Goal: Task Accomplishment & Management: Use online tool/utility

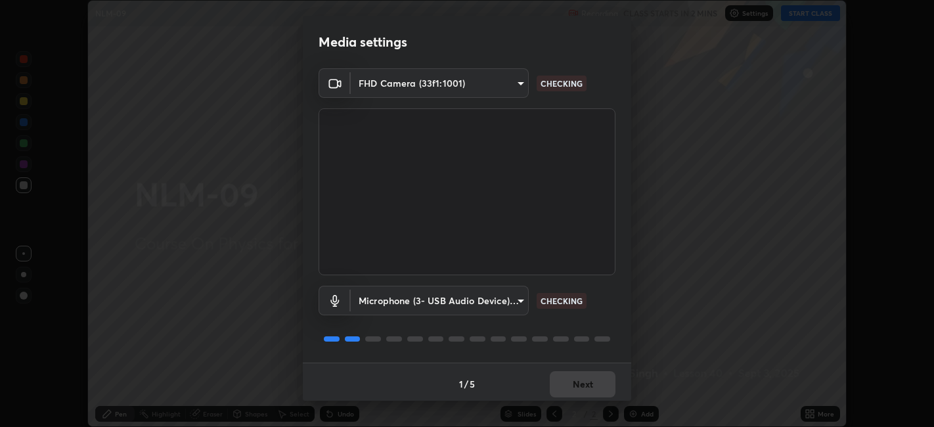
scroll to position [3, 0]
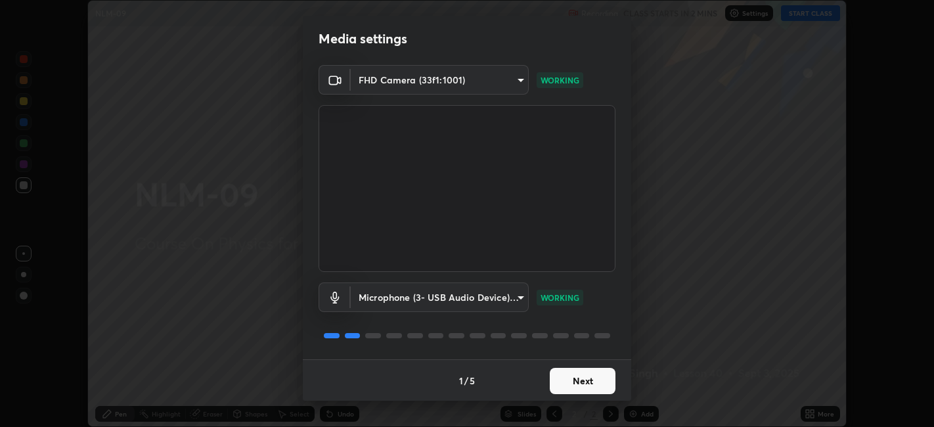
click at [587, 384] on button "Next" at bounding box center [583, 381] width 66 height 26
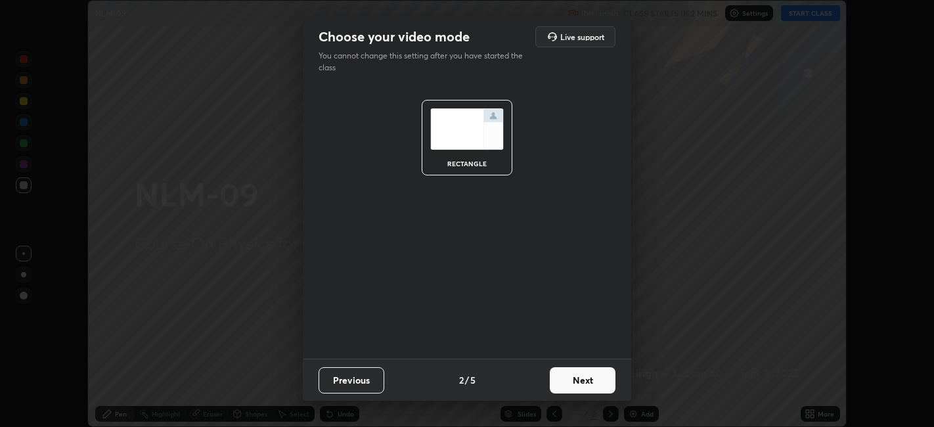
click at [598, 379] on button "Next" at bounding box center [583, 380] width 66 height 26
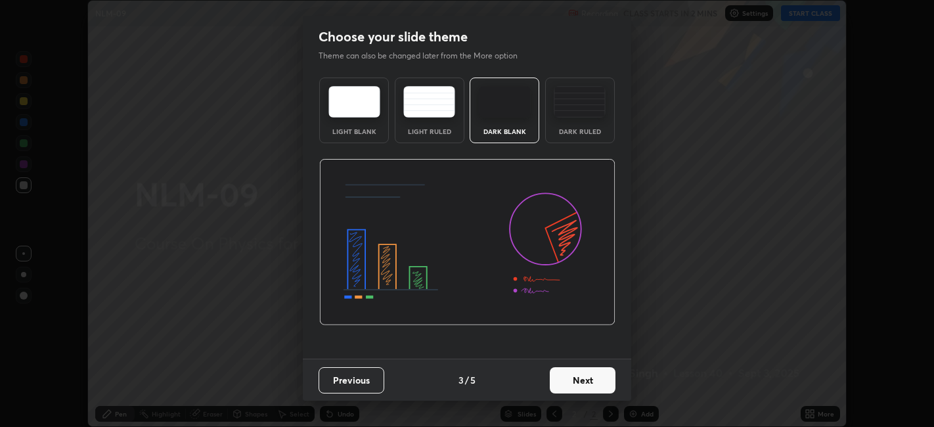
click at [600, 380] on button "Next" at bounding box center [583, 380] width 66 height 26
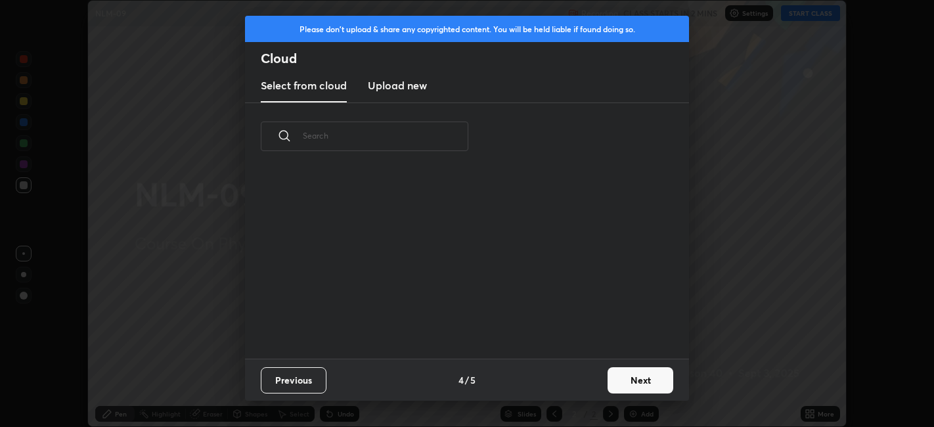
click at [638, 379] on button "Next" at bounding box center [641, 380] width 66 height 26
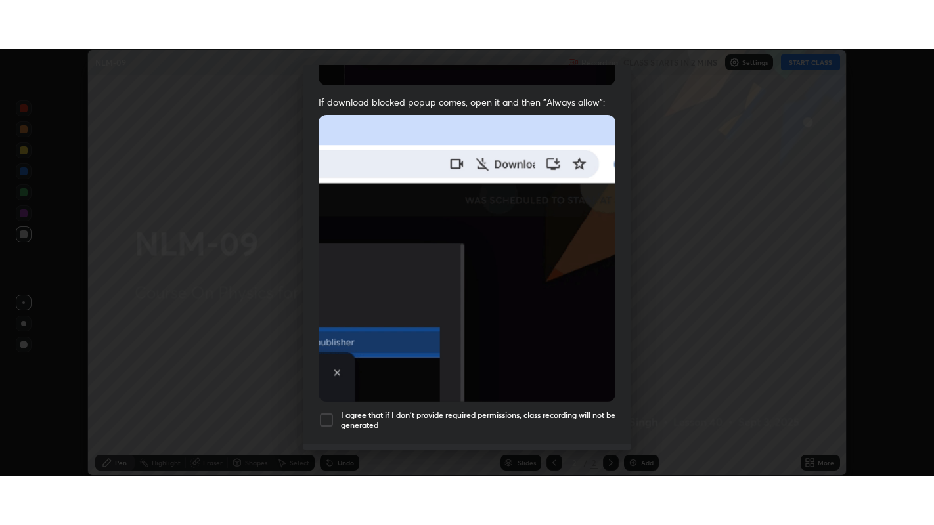
scroll to position [271, 0]
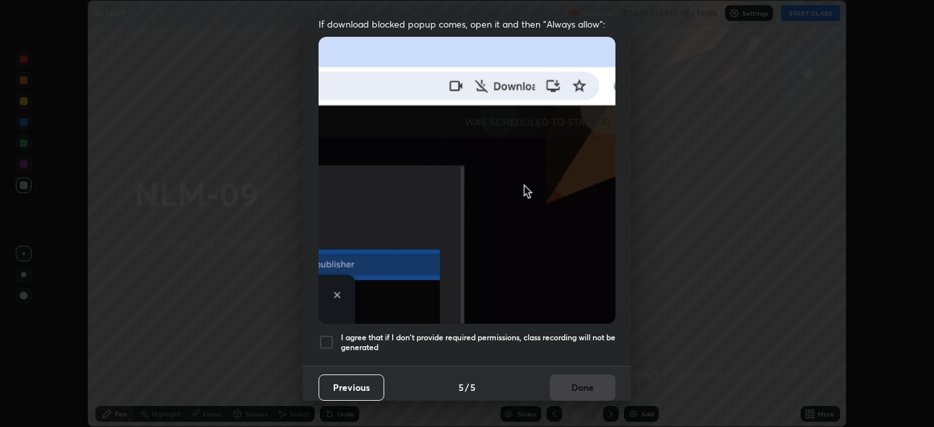
click at [327, 337] on div at bounding box center [327, 342] width 16 height 16
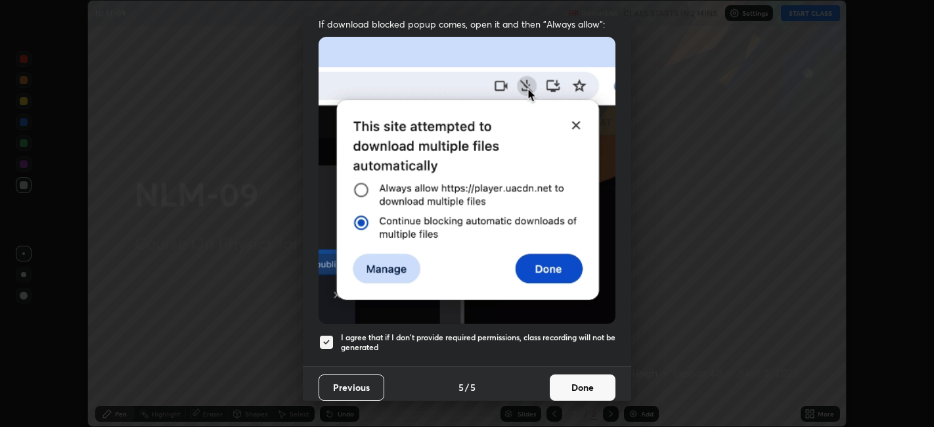
click at [575, 375] on button "Done" at bounding box center [583, 387] width 66 height 26
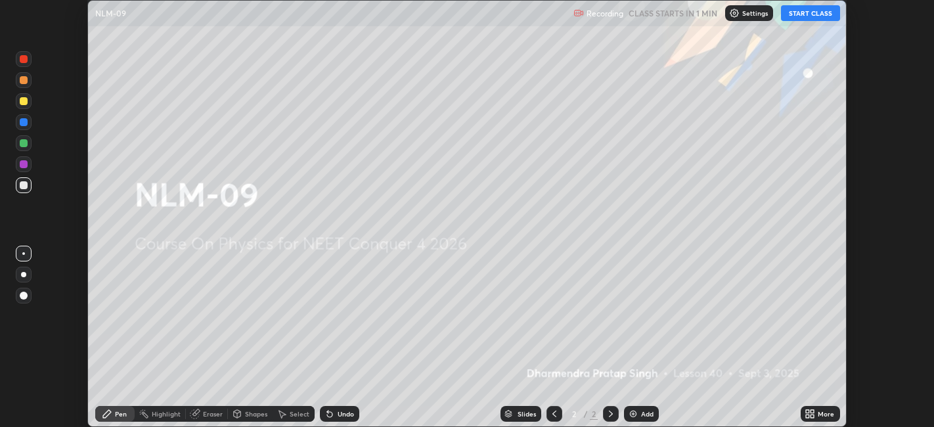
click at [806, 411] on icon at bounding box center [807, 411] width 3 height 3
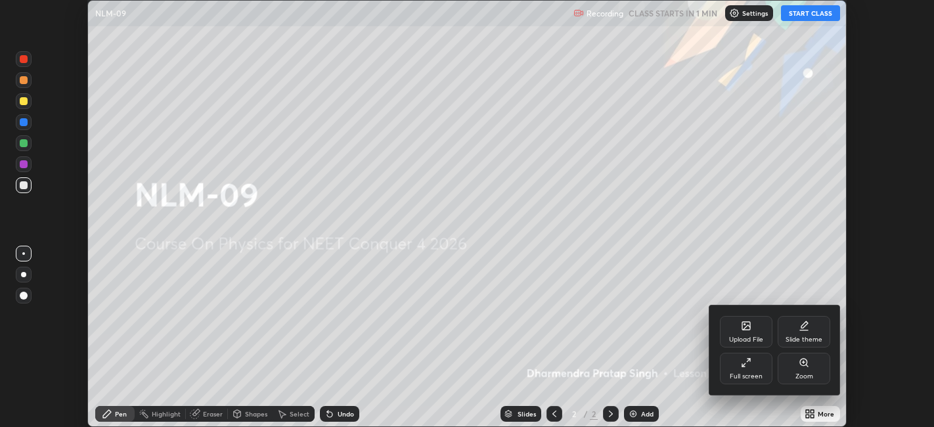
click at [755, 361] on div "Full screen" at bounding box center [746, 369] width 53 height 32
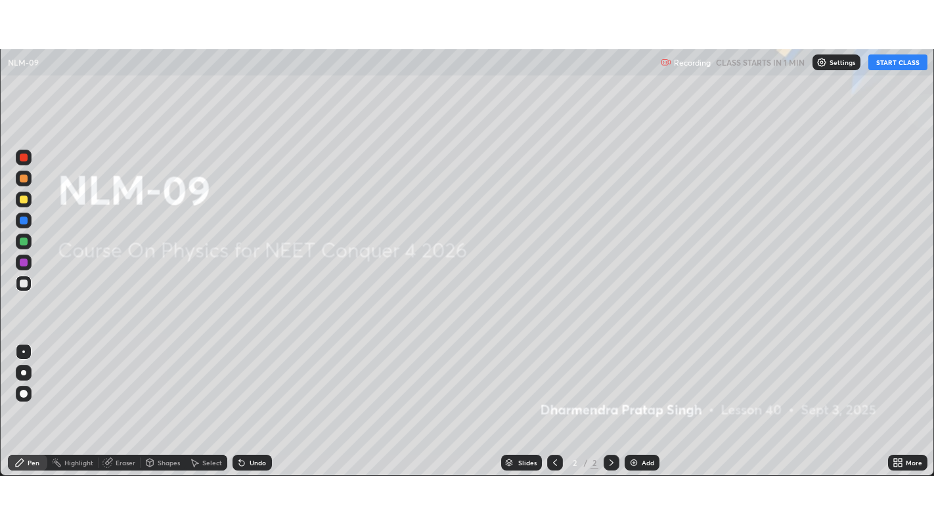
scroll to position [525, 934]
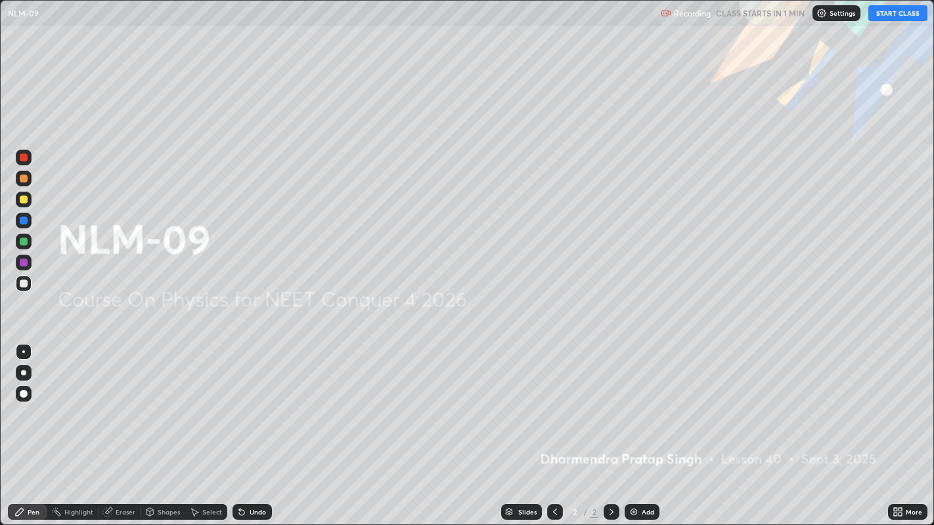
click at [895, 14] on button "START CLASS" at bounding box center [897, 13] width 59 height 16
click at [646, 426] on div "Add" at bounding box center [648, 512] width 12 height 7
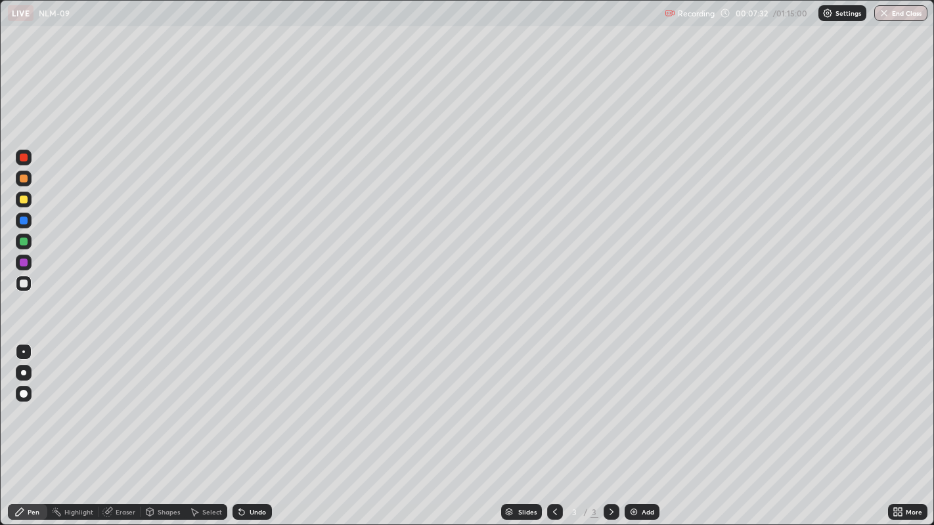
click at [32, 426] on div "Pen" at bounding box center [27, 512] width 39 height 16
click at [24, 394] on div at bounding box center [24, 394] width 8 height 8
click at [122, 426] on div "Eraser" at bounding box center [126, 512] width 20 height 7
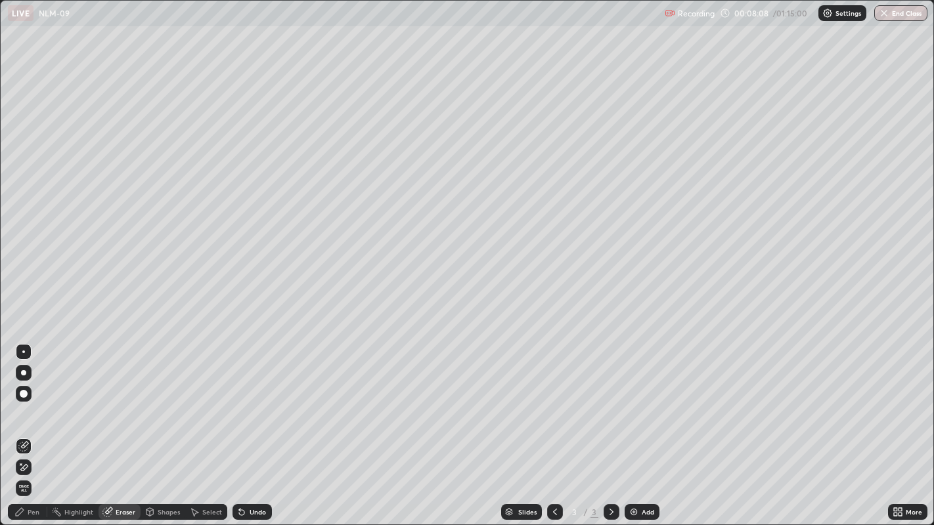
click at [26, 426] on div "Pen" at bounding box center [27, 512] width 39 height 16
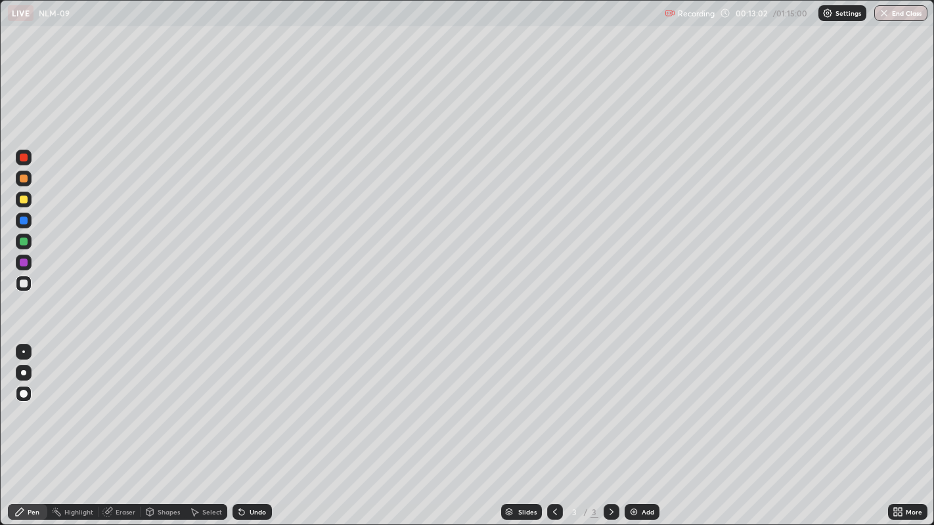
click at [643, 426] on div "Add" at bounding box center [648, 512] width 12 height 7
click at [642, 426] on div "Add" at bounding box center [648, 512] width 12 height 7
click at [645, 426] on div "Add" at bounding box center [648, 512] width 12 height 7
click at [642, 426] on div "Add" at bounding box center [648, 512] width 12 height 7
click at [643, 426] on div "Add" at bounding box center [648, 512] width 12 height 7
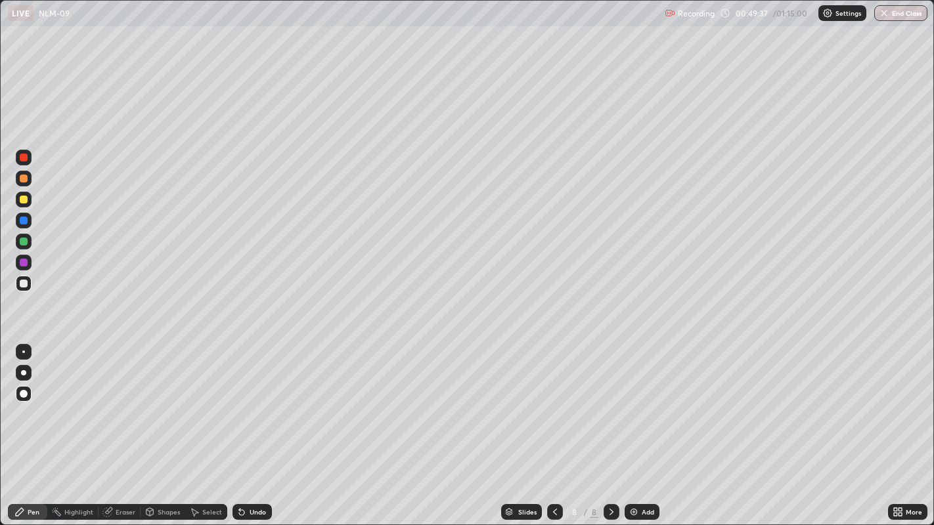
click at [644, 426] on div "Add" at bounding box center [648, 512] width 12 height 7
click at [26, 285] on div at bounding box center [24, 284] width 8 height 8
click at [25, 263] on div at bounding box center [24, 263] width 8 height 8
click at [34, 286] on div at bounding box center [23, 283] width 21 height 21
click at [24, 203] on div at bounding box center [24, 200] width 8 height 8
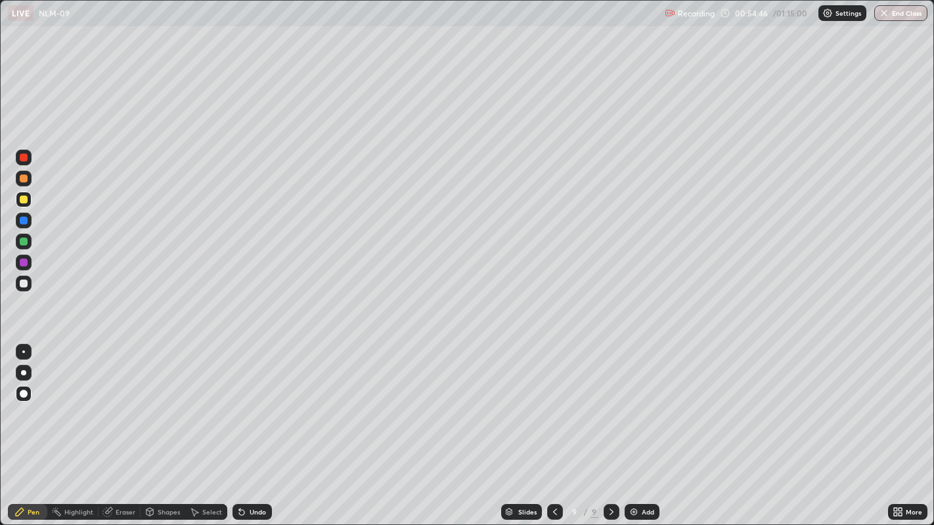
click at [125, 426] on div "Eraser" at bounding box center [126, 512] width 20 height 7
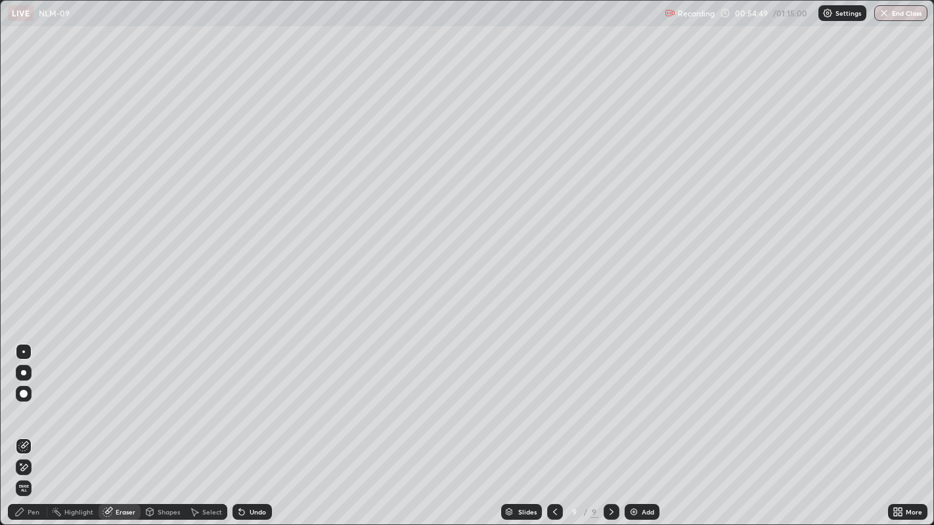
click at [37, 426] on div "Pen" at bounding box center [27, 512] width 39 height 16
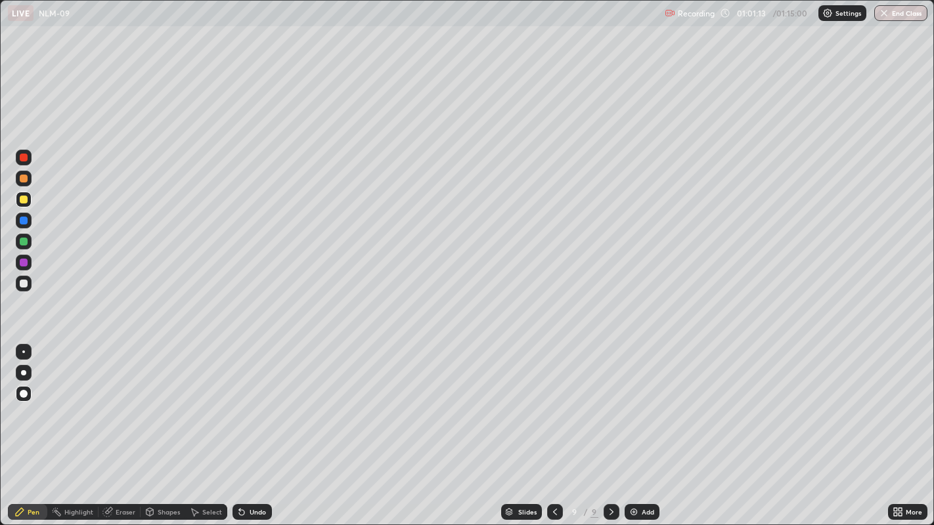
click at [644, 426] on div "Add" at bounding box center [648, 512] width 12 height 7
click at [24, 284] on div at bounding box center [24, 284] width 8 height 8
click at [644, 426] on div "Add" at bounding box center [648, 512] width 12 height 7
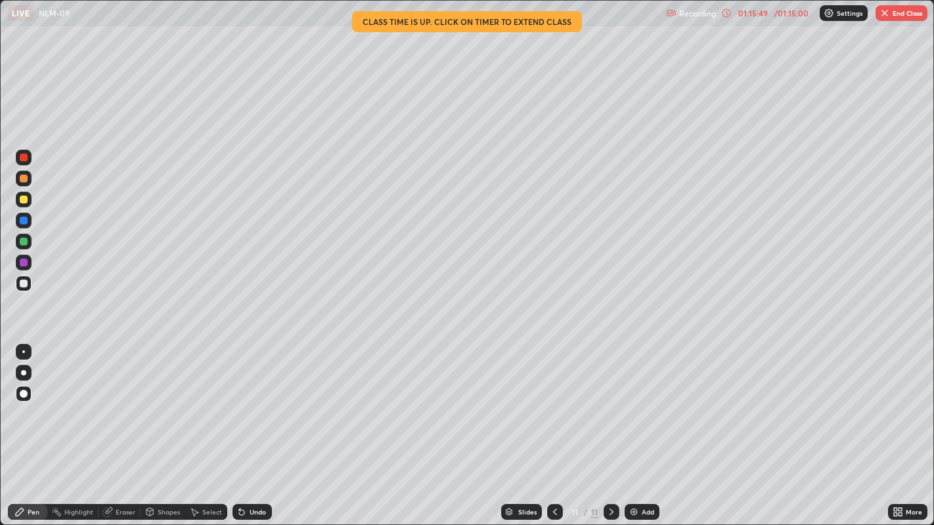
click at [901, 14] on button "End Class" at bounding box center [902, 13] width 52 height 16
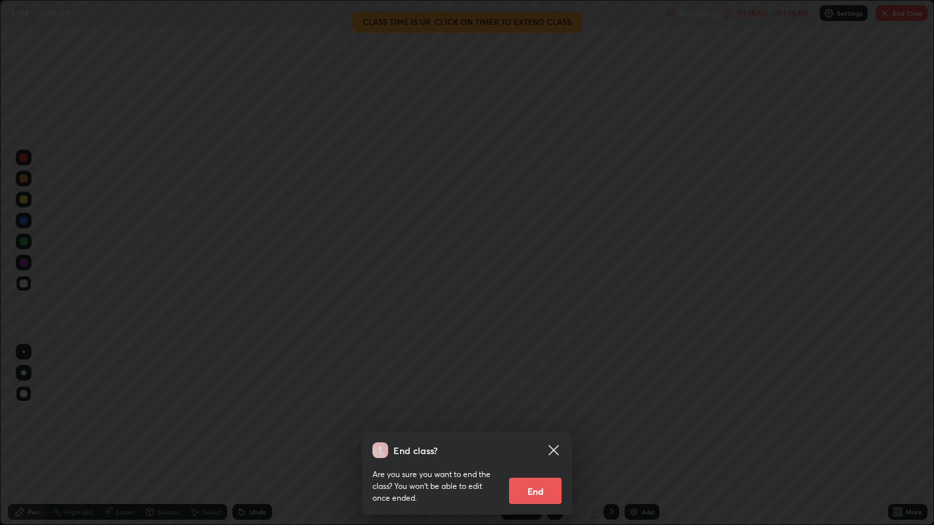
click at [543, 426] on button "End" at bounding box center [535, 491] width 53 height 26
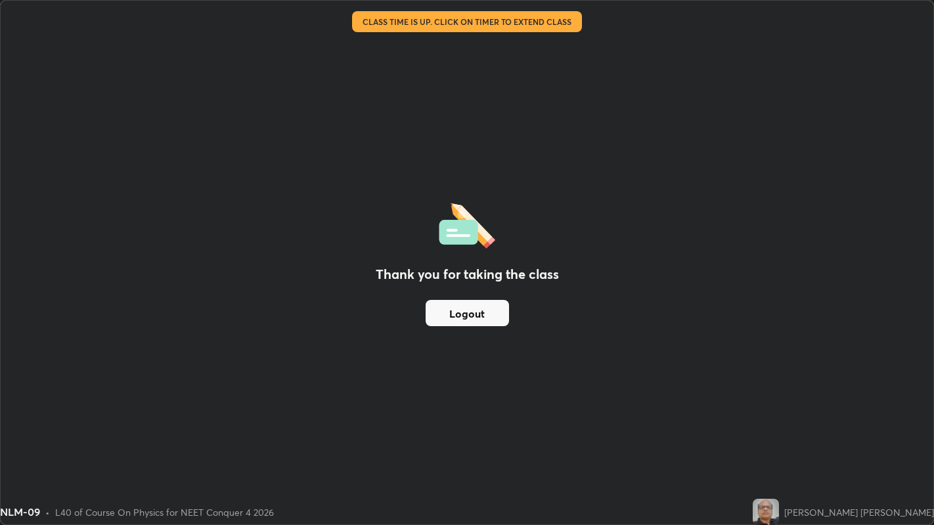
click at [489, 316] on button "Logout" at bounding box center [467, 313] width 83 height 26
